Goal: Task Accomplishment & Management: Complete application form

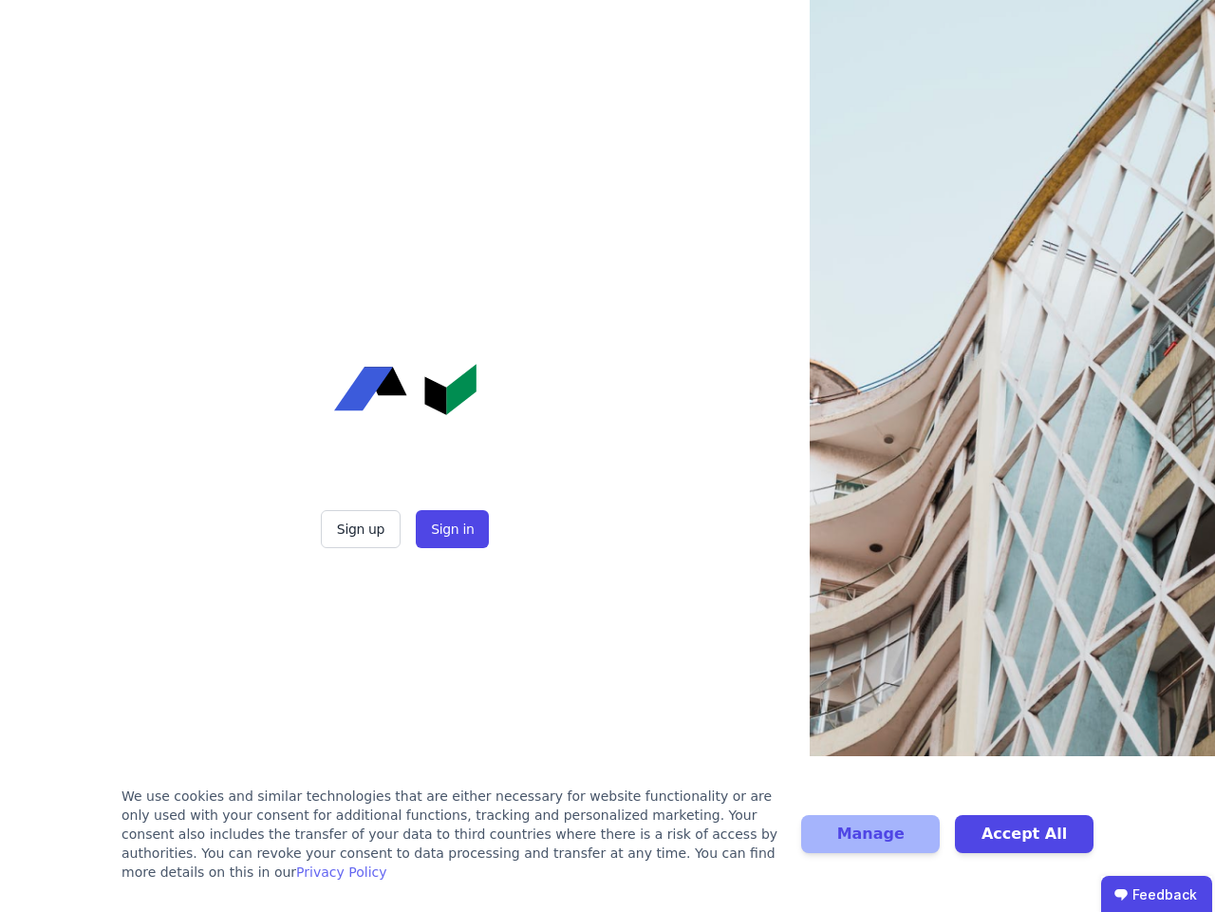
click at [608, 456] on div "Sign up Sign in" at bounding box center [405, 456] width 475 height 912
click at [363, 529] on button "Sign up" at bounding box center [361, 529] width 80 height 38
click at [450, 529] on button "Sign in" at bounding box center [452, 529] width 73 height 38
click at [608, 843] on div "We use cookies and similar technologies that are either necessary for website f…" at bounding box center [450, 833] width 657 height 95
click at [871, 843] on button "Manage" at bounding box center [870, 834] width 139 height 38
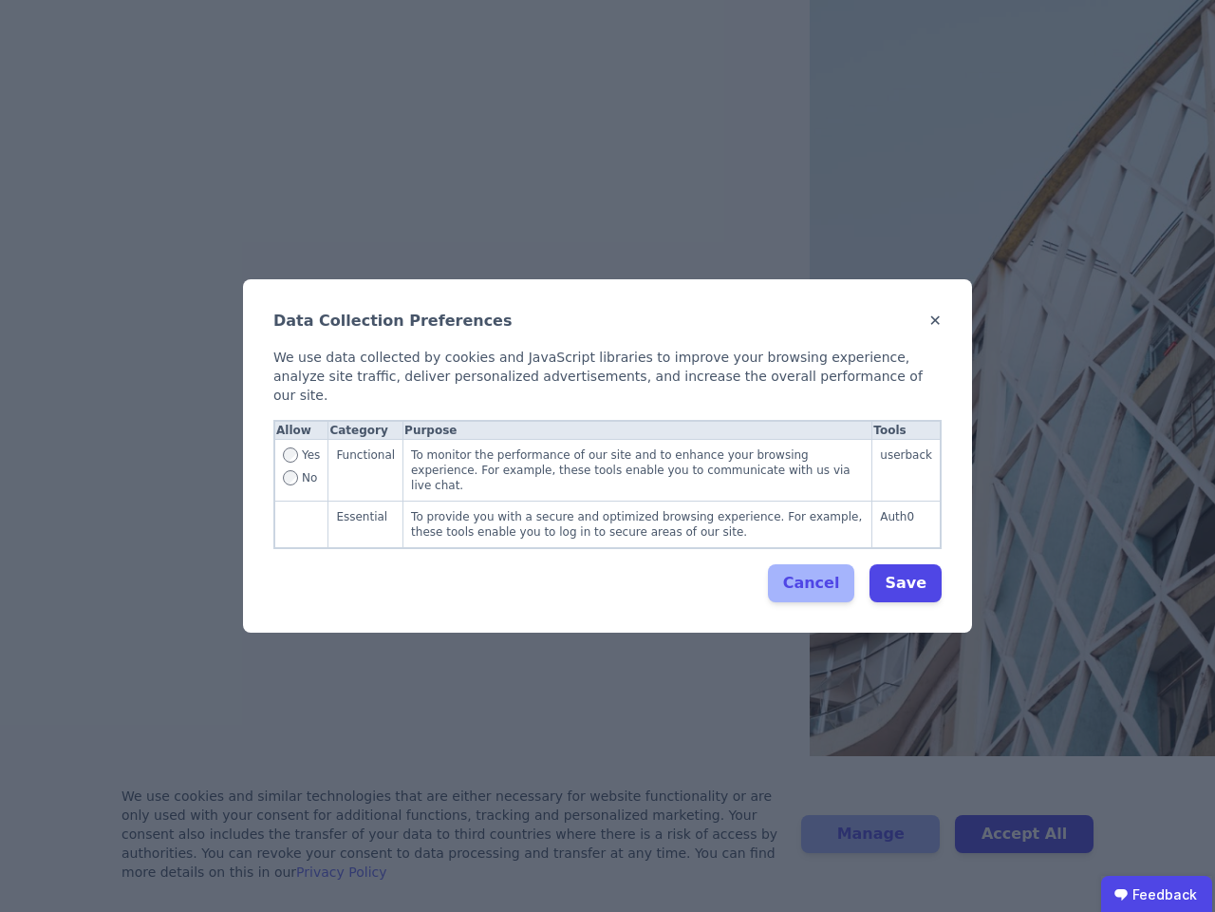
click at [1025, 843] on div "Data Collection Preferences ✕ We use data collected by cookies and JavaScript l…" at bounding box center [607, 456] width 1215 height 912
click at [1157, 894] on ubdiv "Feedback" at bounding box center [1157, 895] width 111 height 38
